Goal: Find specific page/section: Find specific page/section

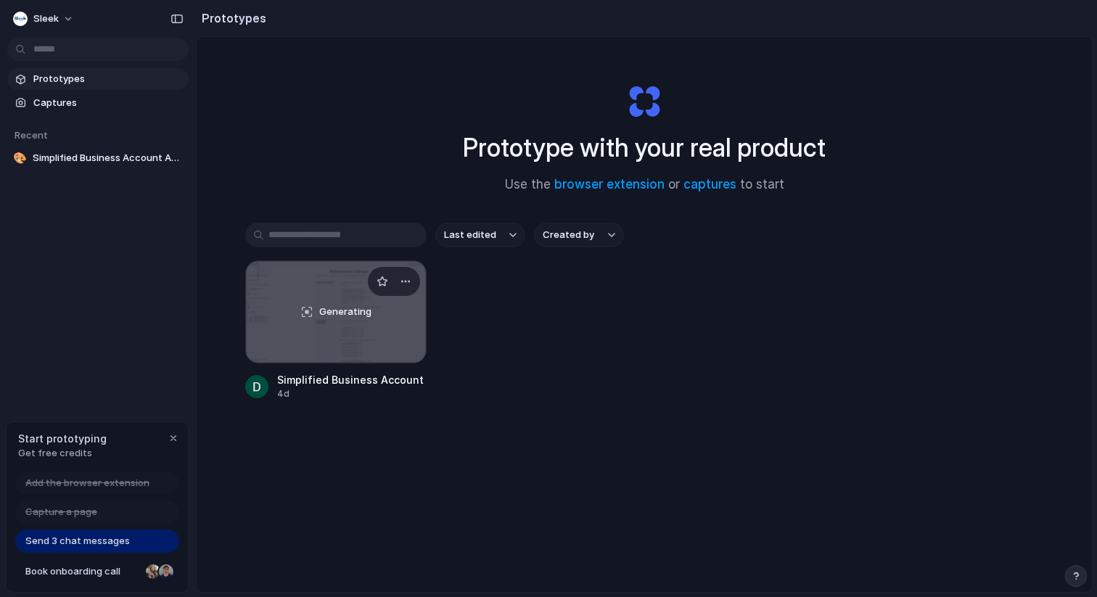
click at [387, 325] on div "Generating" at bounding box center [336, 312] width 180 height 102
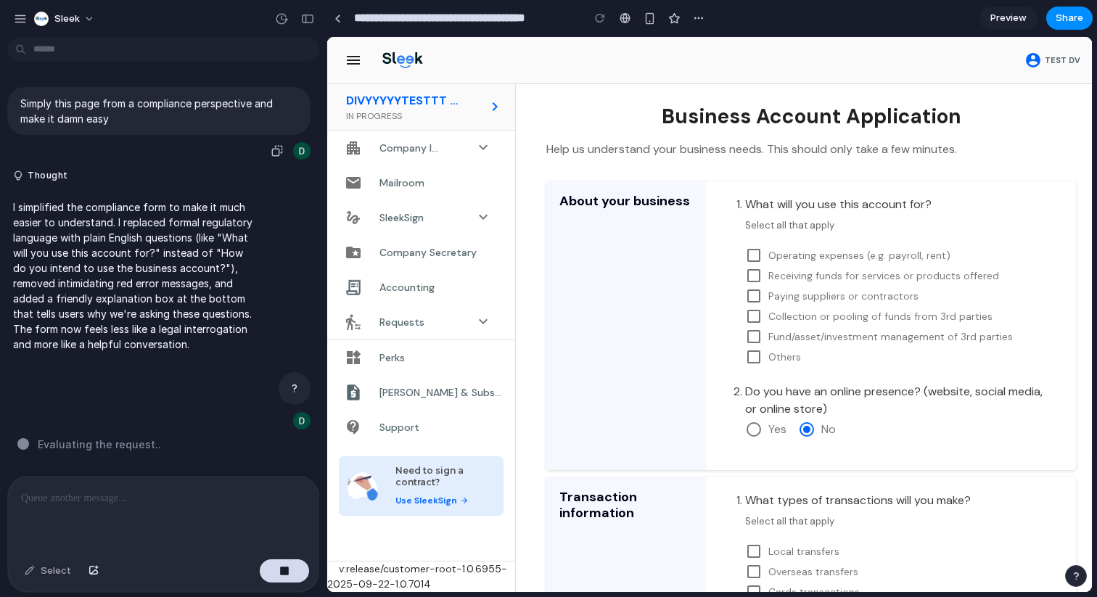
click at [281, 120] on p "Simply this page from a compliance perspective and make it damn easy" at bounding box center [158, 111] width 277 height 30
click at [1077, 575] on div "button" at bounding box center [1076, 576] width 10 height 10
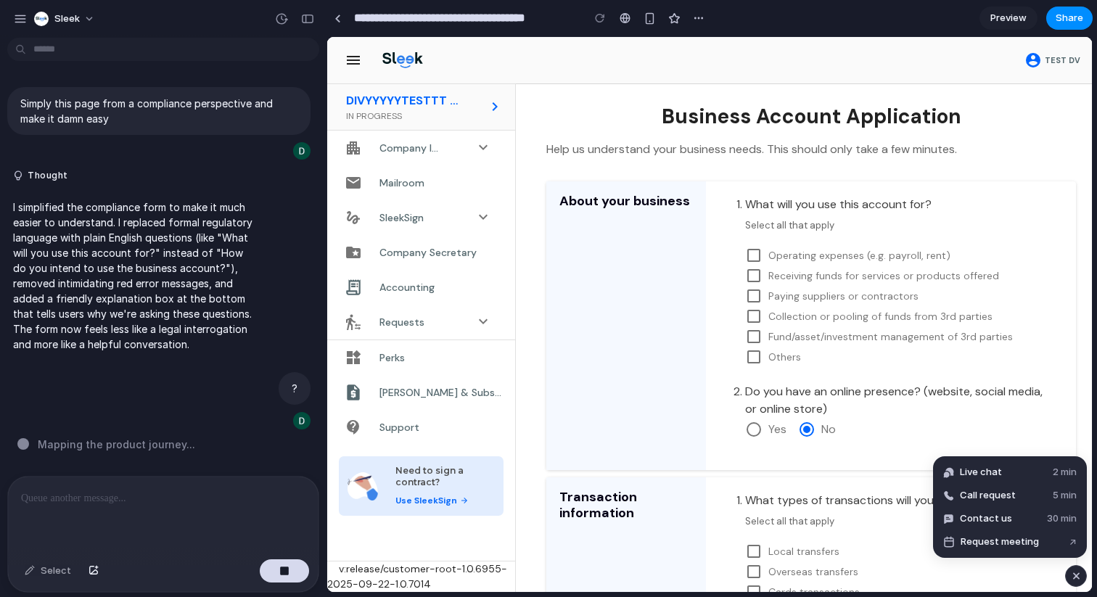
click at [231, 514] on div at bounding box center [163, 515] width 311 height 77
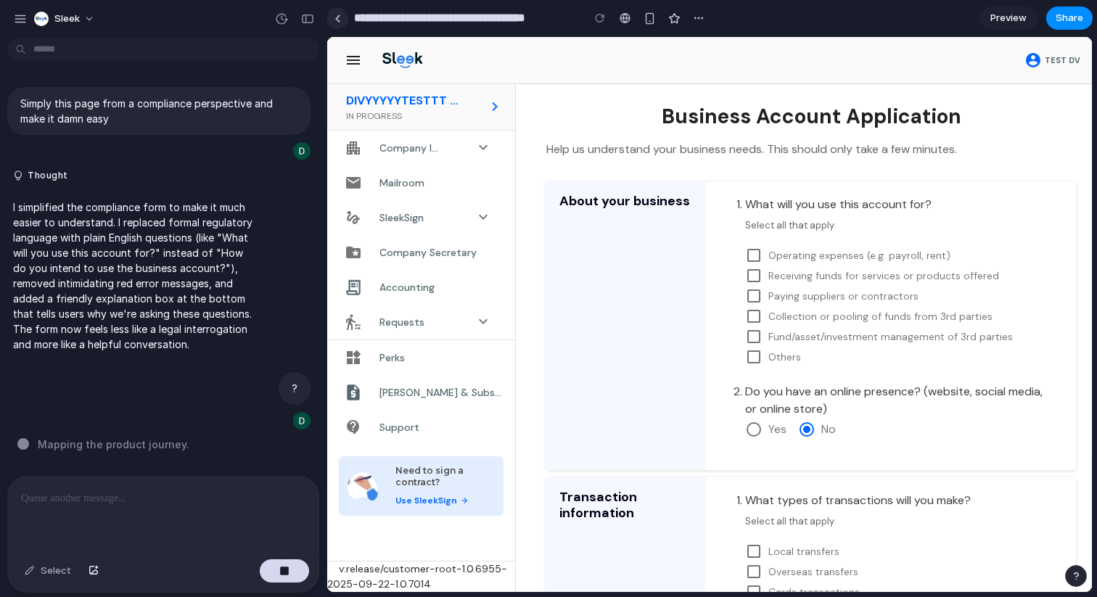
click at [345, 24] on link at bounding box center [337, 18] width 22 height 22
